Goal: Task Accomplishment & Management: Manage account settings

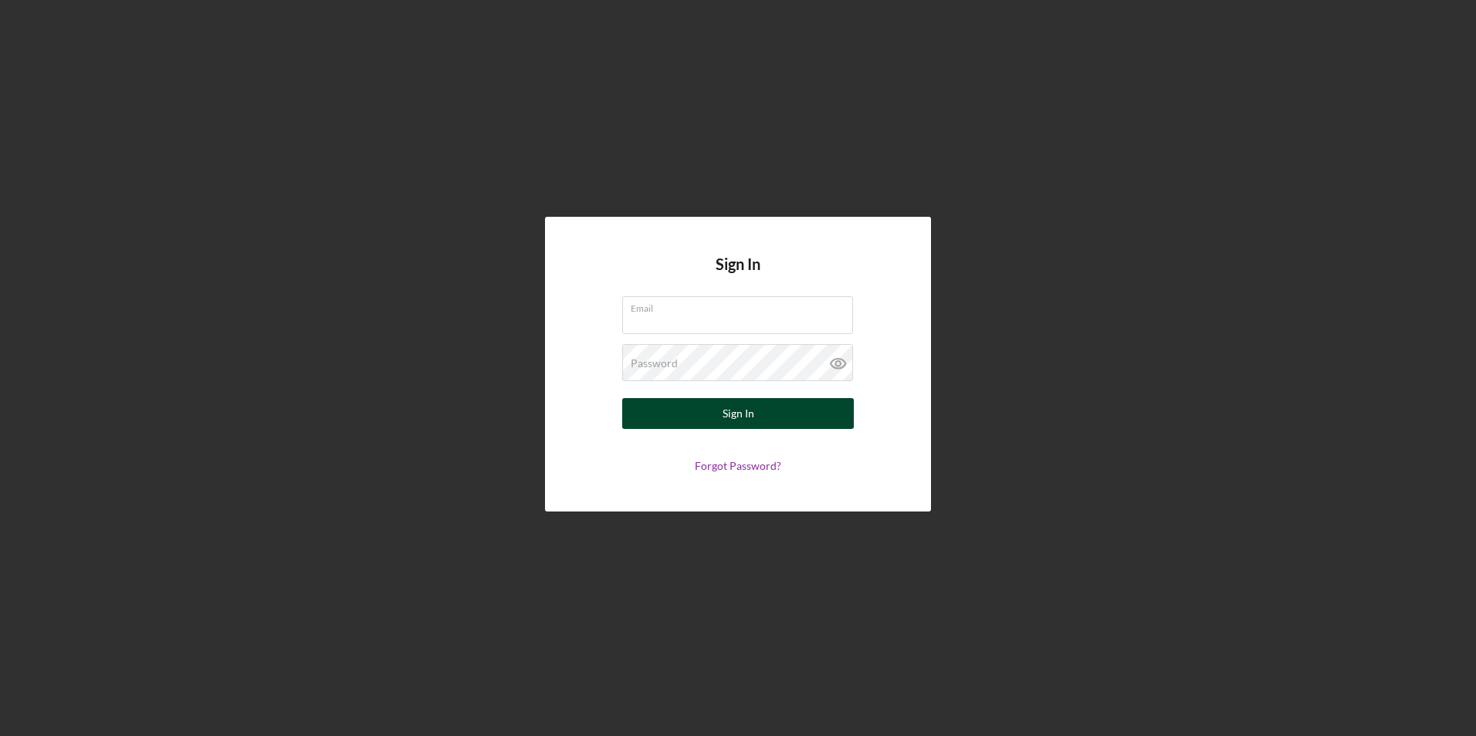
type input "juanashhc@ymail.com"
click at [729, 406] on div "Sign In" at bounding box center [738, 413] width 32 height 31
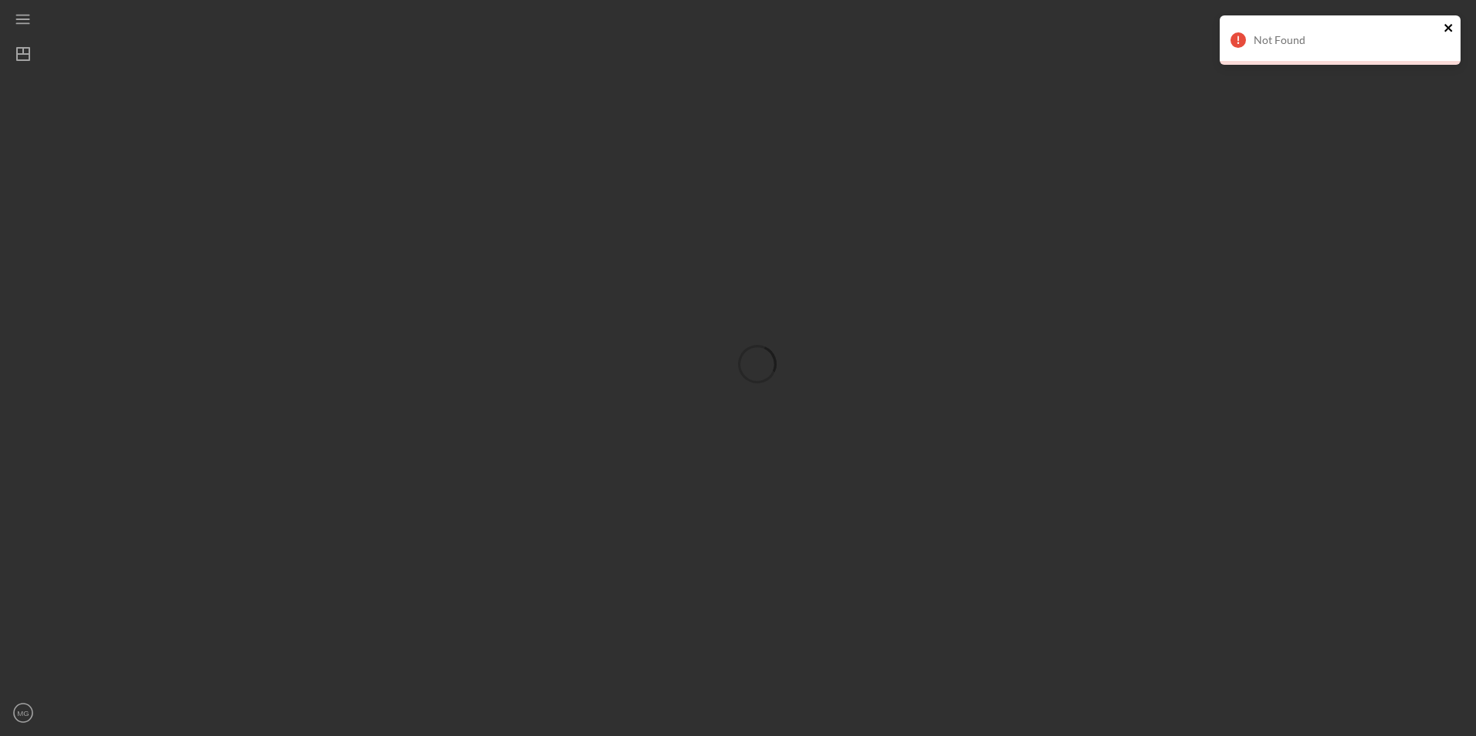
click at [1446, 30] on icon "close" at bounding box center [1448, 28] width 8 height 8
